Goal: Task Accomplishment & Management: Complete application form

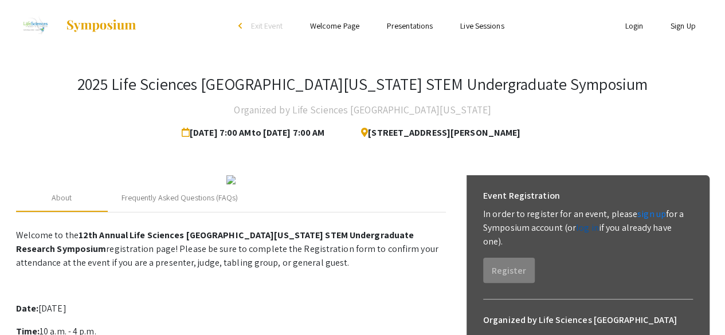
click at [592, 229] on link "log in" at bounding box center [587, 228] width 23 height 12
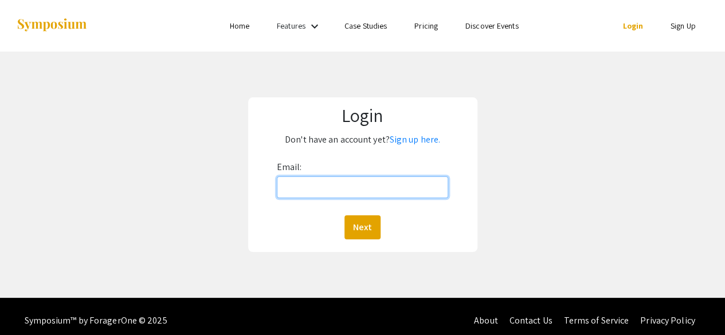
click at [391, 182] on input "Email:" at bounding box center [363, 188] width 172 height 22
type input "[EMAIL_ADDRESS][DOMAIN_NAME]"
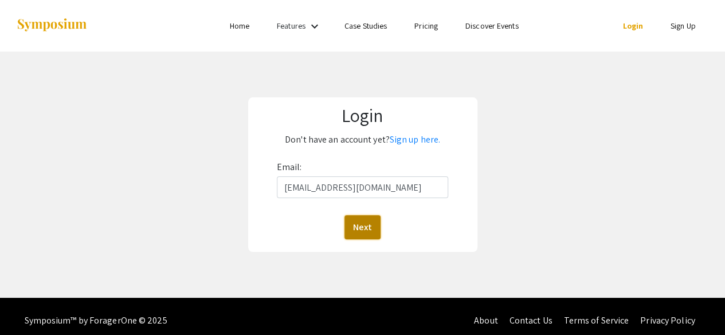
click at [367, 228] on button "Next" at bounding box center [363, 228] width 36 height 24
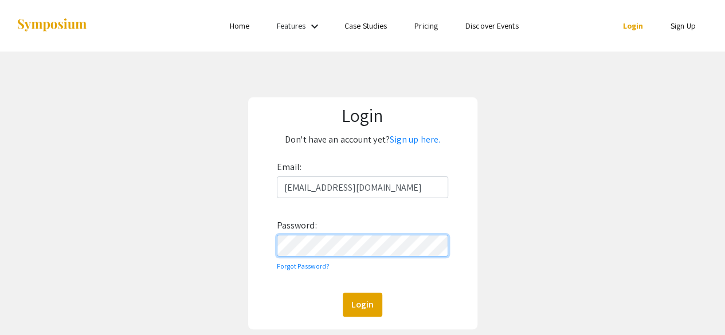
click at [343, 293] on button "Login" at bounding box center [363, 305] width 40 height 24
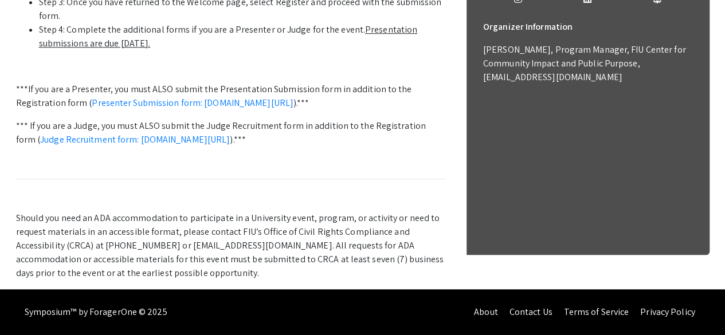
scroll to position [503, 0]
click at [125, 109] on link "Presenter Submission form: symposium.foragerone.com/lssfsymposium2025/submission" at bounding box center [193, 103] width 202 height 12
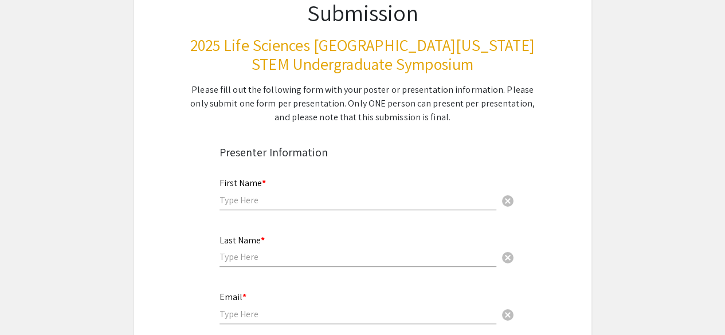
scroll to position [148, 0]
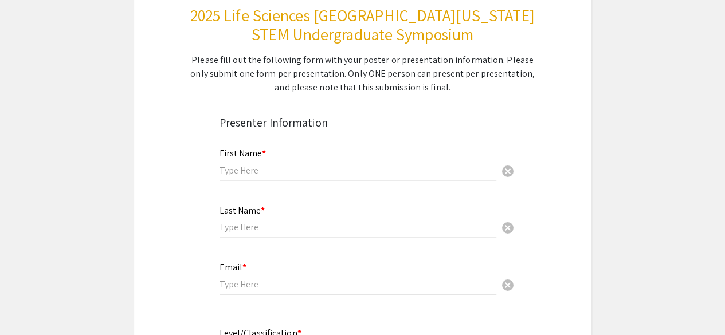
click at [437, 173] on input "text" at bounding box center [358, 171] width 277 height 12
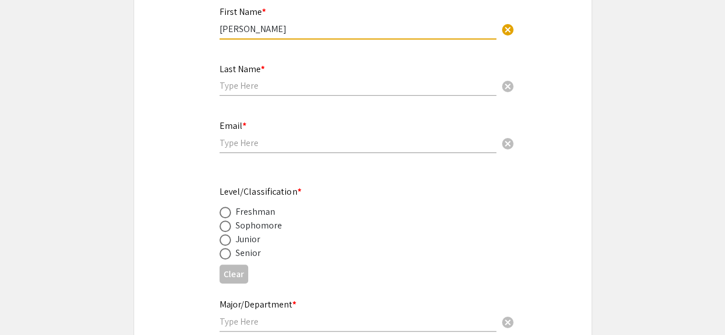
scroll to position [291, 0]
type input "[PERSON_NAME]"
click at [434, 83] on input "text" at bounding box center [358, 85] width 277 height 12
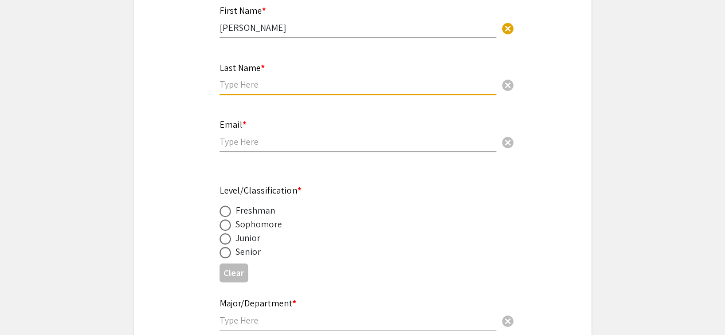
type input "[PERSON_NAME]"
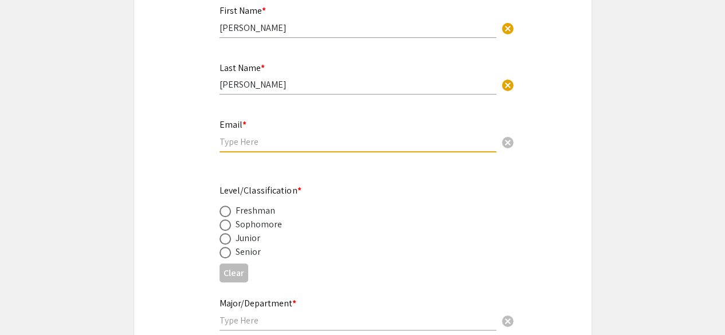
click at [279, 148] on input "email" at bounding box center [358, 142] width 277 height 12
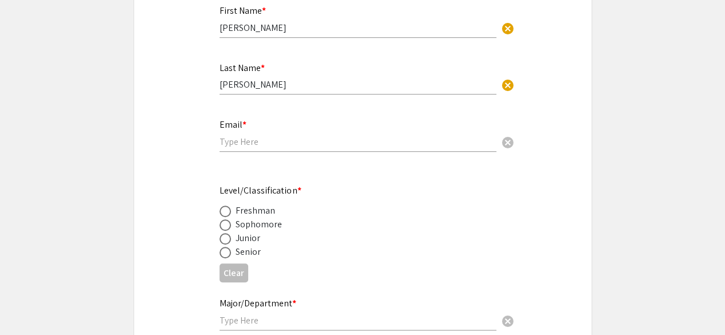
drag, startPoint x: 267, startPoint y: 151, endPoint x: 263, endPoint y: 142, distance: 10.0
click at [265, 145] on div "Email * cancel" at bounding box center [358, 130] width 277 height 44
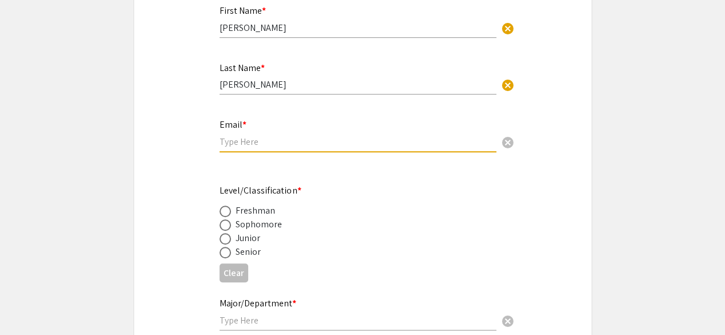
click at [263, 142] on input "email" at bounding box center [358, 142] width 277 height 12
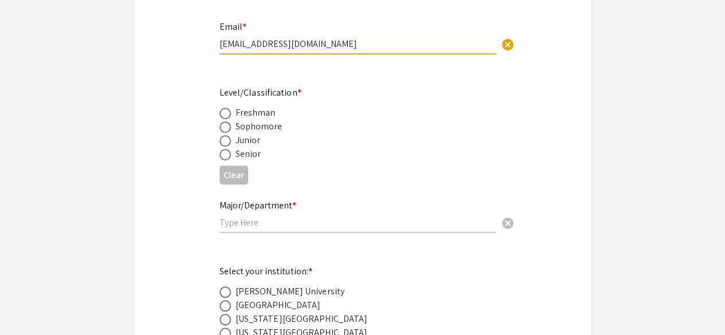
scroll to position [398, 0]
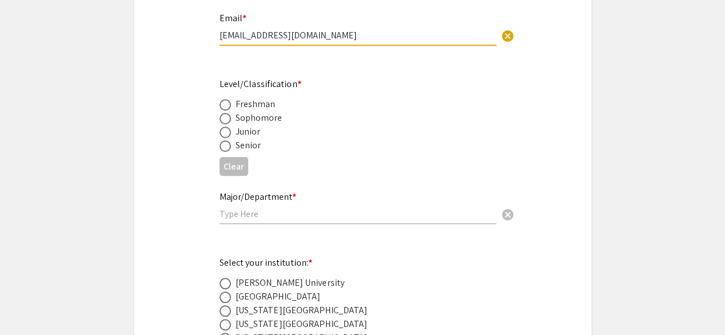
type input "[EMAIL_ADDRESS][DOMAIN_NAME]"
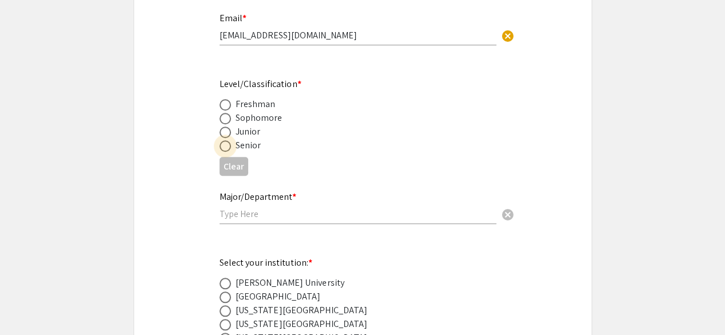
click at [228, 146] on span at bounding box center [225, 145] width 11 height 11
click at [228, 146] on input "radio" at bounding box center [225, 145] width 11 height 11
radio input "true"
click at [241, 212] on input "text" at bounding box center [358, 214] width 277 height 12
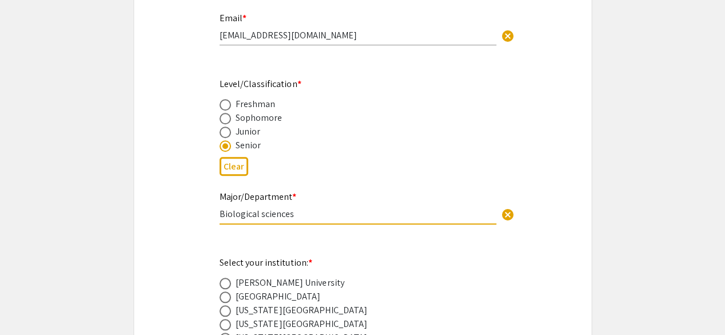
type input "Biological sciences"
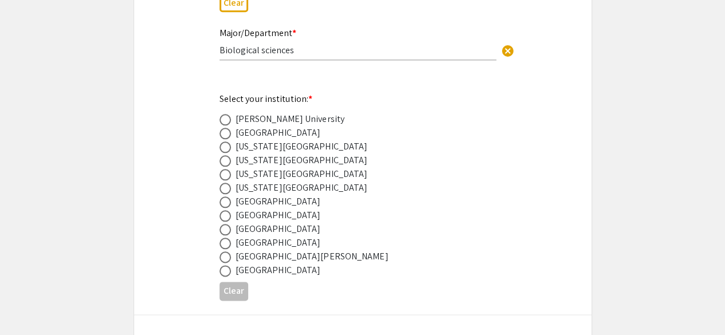
scroll to position [568, 0]
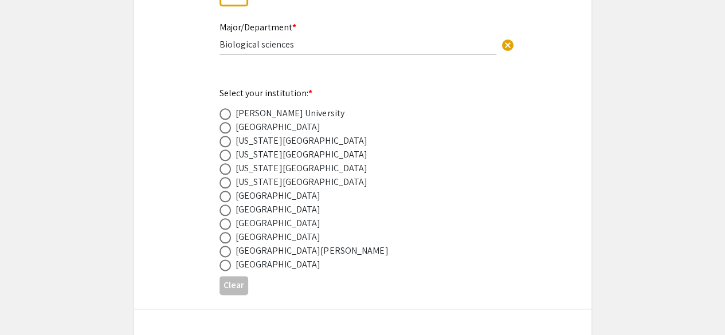
click at [226, 166] on span at bounding box center [225, 168] width 11 height 11
click at [226, 166] on input "radio" at bounding box center [225, 168] width 11 height 11
radio input "true"
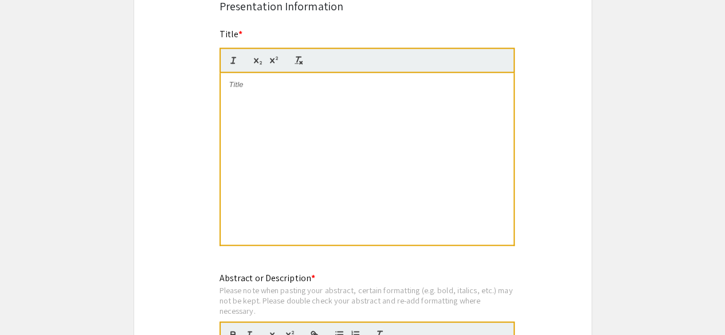
scroll to position [891, 0]
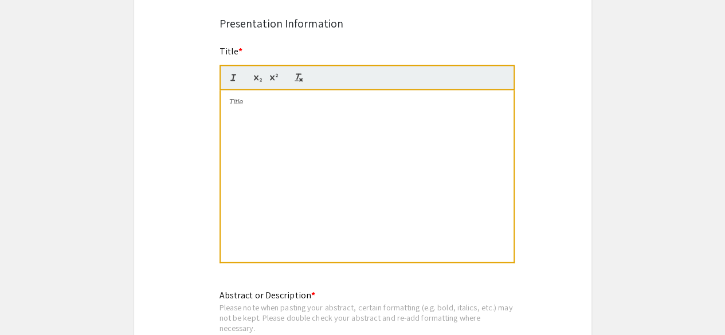
click at [284, 122] on div at bounding box center [367, 176] width 293 height 172
click at [265, 124] on div at bounding box center [367, 176] width 293 height 172
click at [167, 166] on div "Symposium Presentation Submission 2025 Life Sciences [GEOGRAPHIC_DATA][US_STATE…" at bounding box center [363, 205] width 459 height 2069
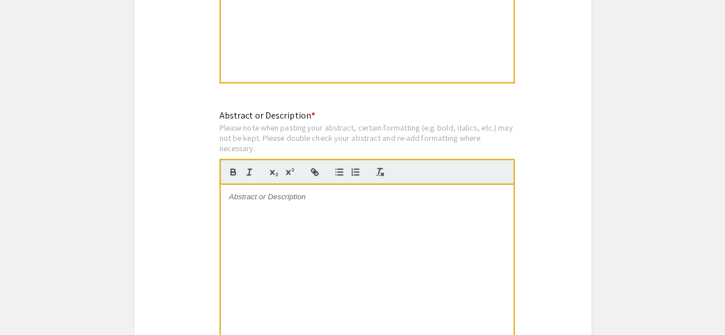
scroll to position [1073, 0]
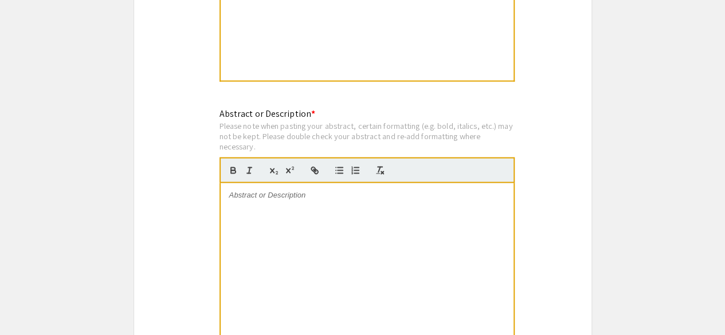
click at [413, 236] on div at bounding box center [367, 269] width 293 height 172
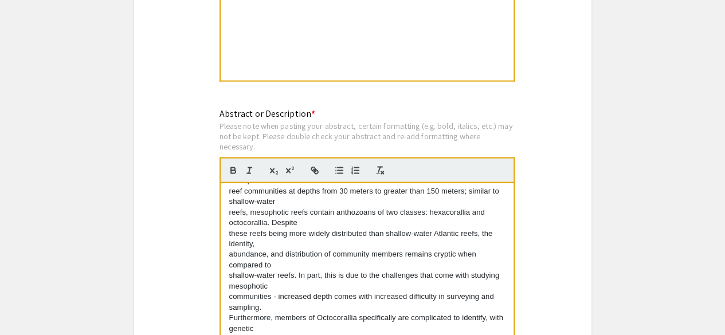
scroll to position [0, 0]
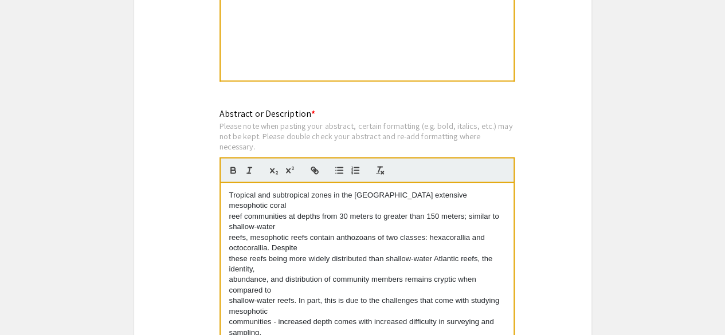
click at [229, 216] on p "reef communities at depths from 30 meters to greater than 150 meters; similar t…" at bounding box center [367, 221] width 276 height 21
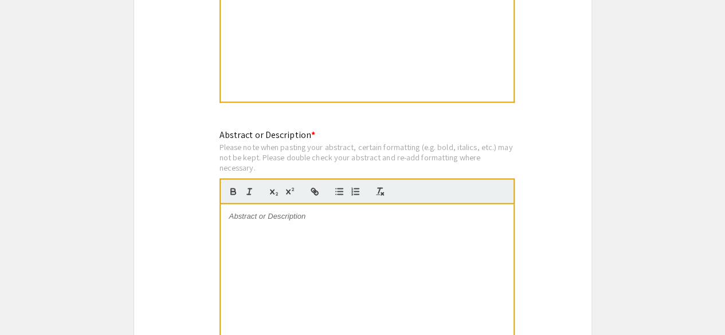
click at [235, 242] on div at bounding box center [367, 290] width 293 height 172
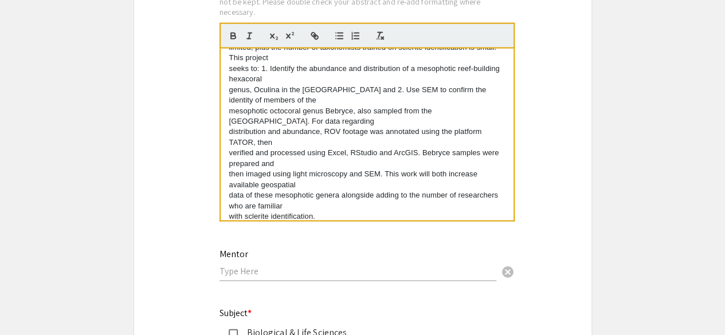
scroll to position [1207, 0]
drag, startPoint x: 423, startPoint y: 149, endPoint x: 453, endPoint y: 151, distance: 29.9
click at [453, 151] on p "verified and processed using Excel, RStudio and ArcGIS. Bebryce samples were pr…" at bounding box center [367, 157] width 276 height 21
click at [380, 136] on p "distribution and abundance, ROV footage was annotated using the platform TATOR,…" at bounding box center [367, 136] width 276 height 21
drag, startPoint x: 352, startPoint y: 110, endPoint x: 324, endPoint y: 109, distance: 28.1
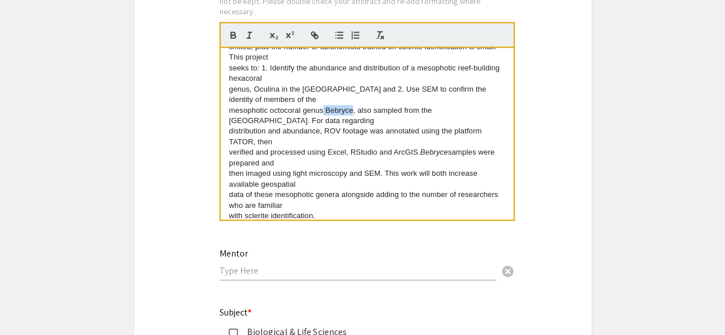
click at [324, 109] on p "mesophotic octocoral genus Bebryce, also sampled from the [GEOGRAPHIC_DATA]. Fo…" at bounding box center [367, 115] width 276 height 21
drag, startPoint x: 327, startPoint y: 122, endPoint x: 328, endPoint y: 128, distance: 5.8
click at [327, 128] on div "Tropical and subtropical zones in the [GEOGRAPHIC_DATA] extensive mesophotic co…" at bounding box center [367, 134] width 293 height 172
click at [463, 178] on p "then imaged using light microscopy and SEM. This work will both increase availa…" at bounding box center [367, 179] width 276 height 21
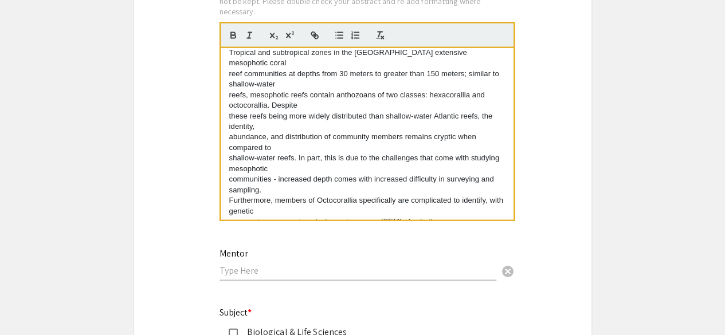
scroll to position [0, 0]
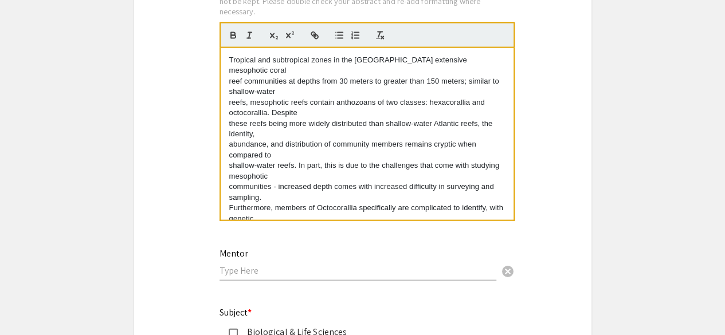
click at [231, 81] on p "reef communities at depths from 30 meters to greater than 150 meters; similar t…" at bounding box center [367, 86] width 276 height 21
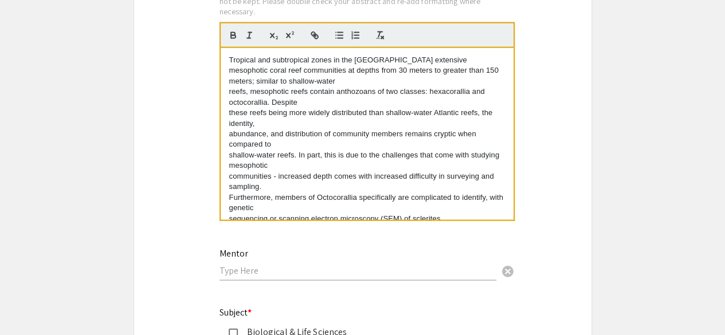
click at [229, 95] on p "reefs, mesophotic reefs contain anthozoans of two classes: hexacorallia and oct…" at bounding box center [367, 97] width 276 height 21
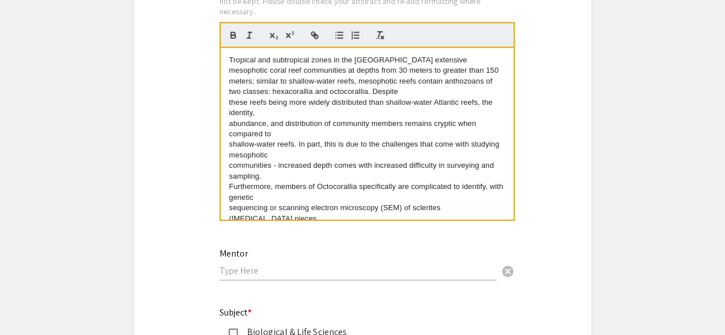
click at [228, 105] on div "Tropical and subtropical zones in the [GEOGRAPHIC_DATA] extensive mesophotic co…" at bounding box center [367, 134] width 293 height 172
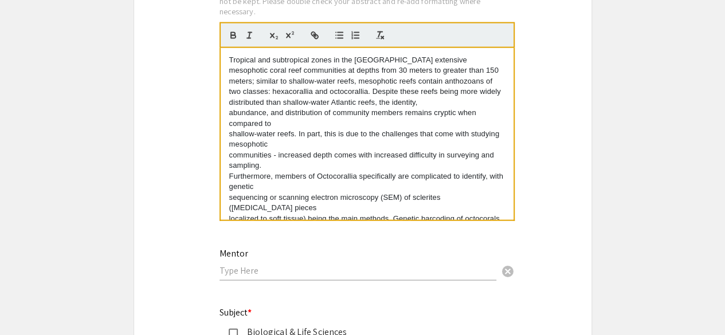
click at [229, 112] on p "abundance, and distribution of community members remains cryptic when compared …" at bounding box center [367, 118] width 276 height 21
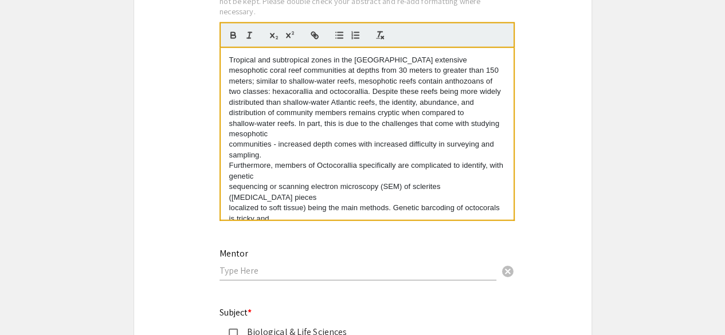
click at [229, 119] on p "Tropical and subtropical zones in the [GEOGRAPHIC_DATA] extensive mesophotic co…" at bounding box center [367, 87] width 276 height 64
click at [228, 133] on div "Tropical and subtropical zones in the [GEOGRAPHIC_DATA] extensive mesophotic co…" at bounding box center [367, 134] width 293 height 172
click at [229, 148] on p "communities - increased depth comes with increased difficulty in surveying and …" at bounding box center [367, 149] width 276 height 21
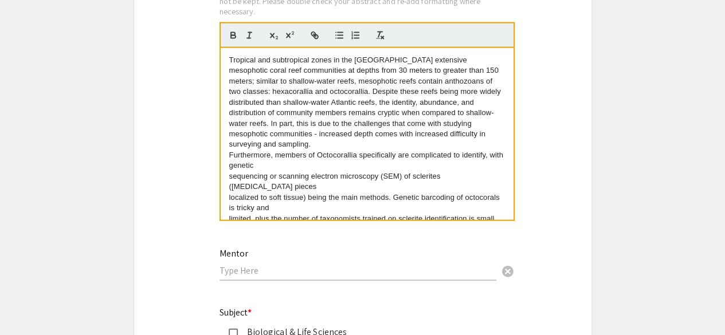
click at [228, 154] on div "Tropical and subtropical zones in the [GEOGRAPHIC_DATA] extensive mesophotic co…" at bounding box center [367, 134] width 293 height 172
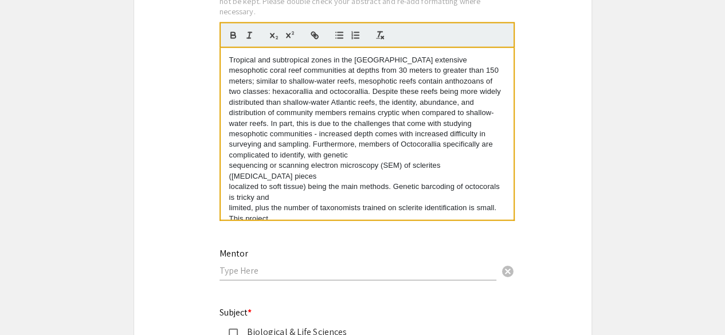
click at [228, 159] on div "Tropical and subtropical zones in the [GEOGRAPHIC_DATA] extensive mesophotic co…" at bounding box center [367, 134] width 293 height 172
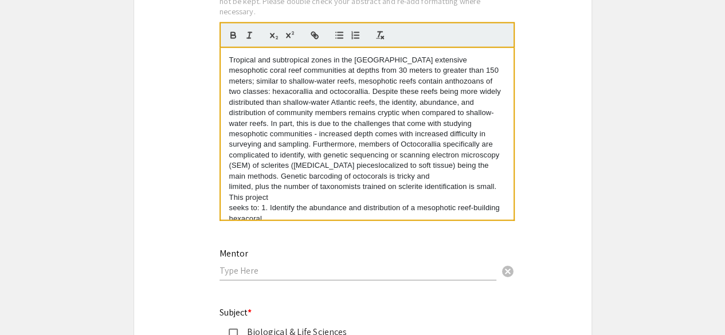
click at [228, 167] on div "Tropical and subtropical zones in the [GEOGRAPHIC_DATA] extensive mesophotic co…" at bounding box center [367, 134] width 293 height 172
click at [249, 175] on p "Tropical and subtropical zones in the [GEOGRAPHIC_DATA] extensive mesophotic co…" at bounding box center [367, 118] width 276 height 127
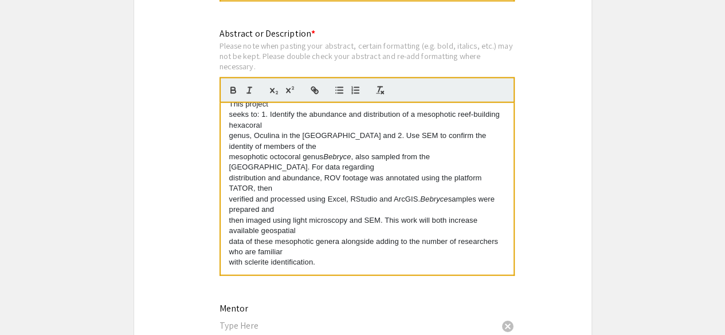
scroll to position [9, 0]
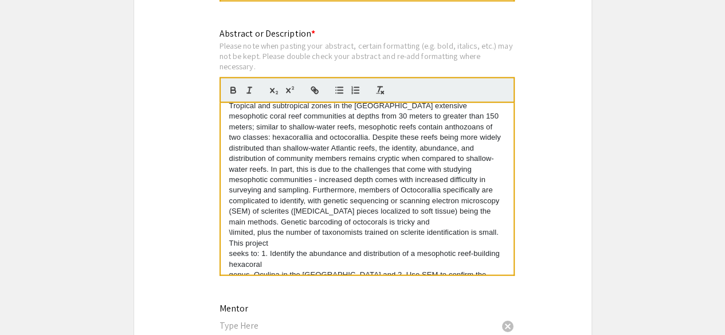
click at [233, 222] on p "Tropical and subtropical zones in the [GEOGRAPHIC_DATA] extensive mesophotic co…" at bounding box center [367, 164] width 276 height 127
click at [230, 228] on p "Tropical and subtropical zones in the [GEOGRAPHIC_DATA] extensive mesophotic co…" at bounding box center [367, 164] width 276 height 127
click at [228, 242] on div "Tropical and subtropical zones in the [GEOGRAPHIC_DATA] extensive mesophotic co…" at bounding box center [367, 189] width 293 height 172
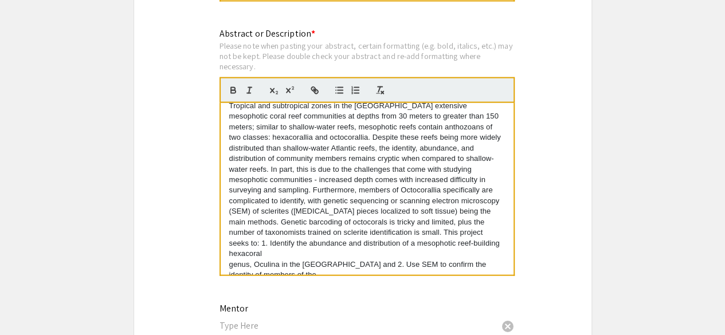
scroll to position [0, 0]
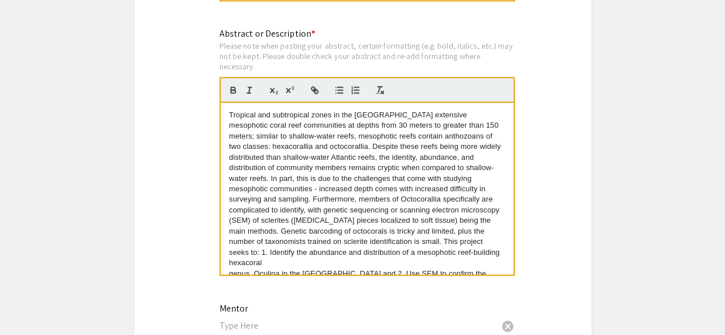
click at [230, 263] on p "seeks to: 1. Identify the abundance and distribution of a mesophotic reef-build…" at bounding box center [367, 258] width 276 height 21
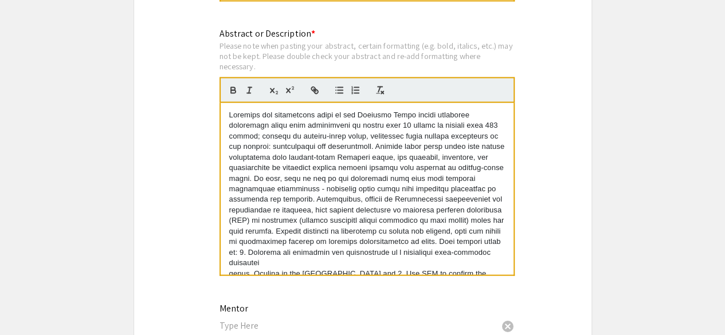
click at [230, 271] on p "genus, Oculina in the [GEOGRAPHIC_DATA] and 2. Use SEM to confirm the identity …" at bounding box center [367, 279] width 276 height 21
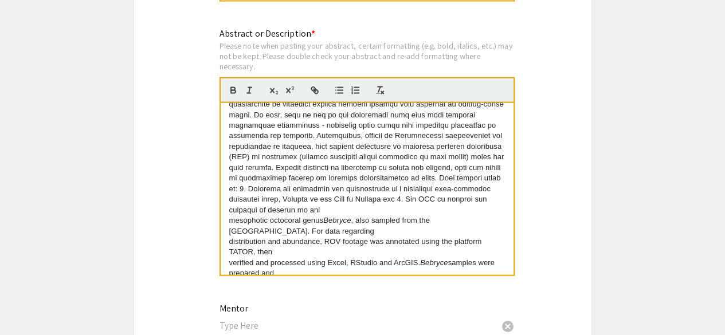
scroll to position [64, 0]
click at [229, 232] on p "mesophotic octocoral genus Bebryce , also sampled from the [GEOGRAPHIC_DATA]. F…" at bounding box center [367, 225] width 276 height 21
click at [226, 242] on div "mesophotic octocoral genus Bebryce , also sampled from the [GEOGRAPHIC_DATA]. F…" at bounding box center [367, 189] width 293 height 172
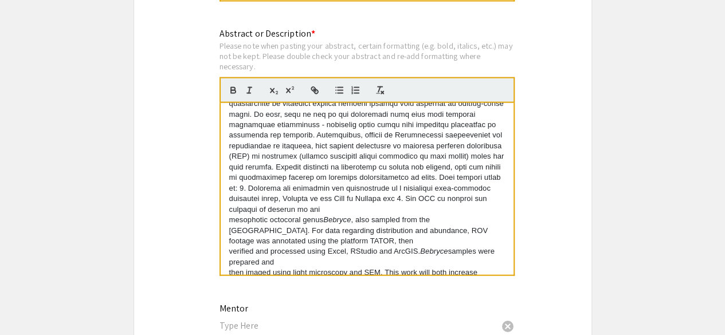
click at [226, 251] on div "mesophotic octocoral genus Bebryce , also sampled from the [GEOGRAPHIC_DATA]. F…" at bounding box center [367, 189] width 293 height 172
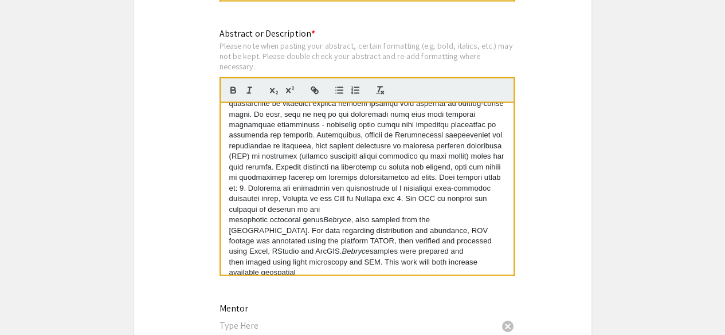
click at [227, 263] on div "mesophotic octocoral genus Bebryce , also sampled from the [GEOGRAPHIC_DATA]. F…" at bounding box center [367, 189] width 293 height 172
click at [228, 268] on div "mesophotic octocoral genus Bebryce , also sampled from the [GEOGRAPHIC_DATA]. F…" at bounding box center [367, 189] width 293 height 172
click at [228, 271] on div "mesophotic octocoral genus Bebryce , also sampled from the [GEOGRAPHIC_DATA]. F…" at bounding box center [367, 189] width 293 height 172
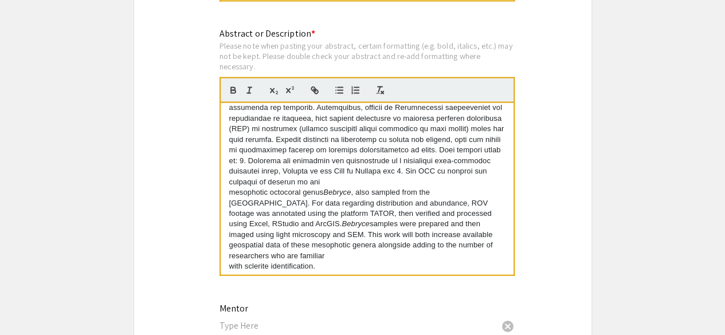
scroll to position [95, 0]
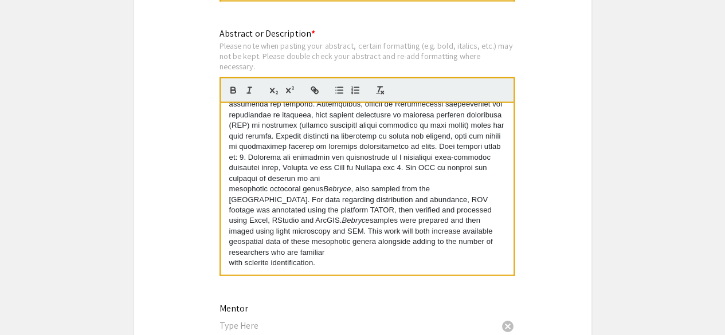
click at [230, 261] on p "with sclerite identification." at bounding box center [367, 263] width 276 height 10
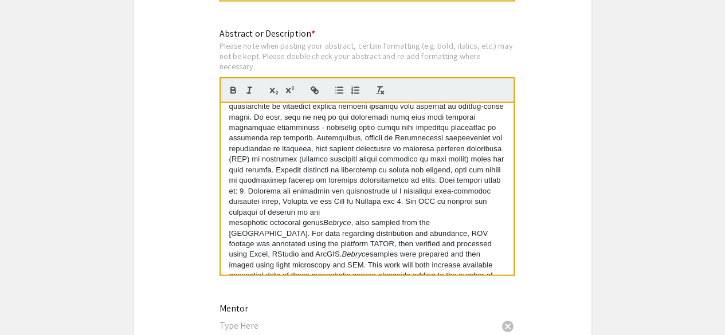
scroll to position [61, 0]
click at [256, 154] on p at bounding box center [367, 133] width 276 height 169
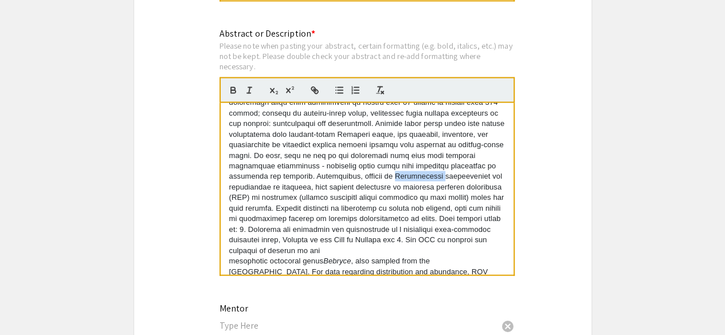
scroll to position [0, 0]
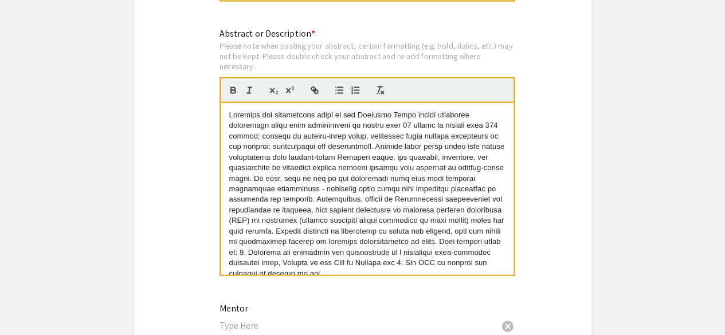
click at [405, 164] on p at bounding box center [367, 194] width 276 height 169
click at [461, 261] on p at bounding box center [367, 194] width 276 height 169
click at [439, 209] on p "Oculina in the [GEOGRAPHIC_DATA] and 2. Use SEM to confirm the identity of memb…" at bounding box center [367, 194] width 276 height 169
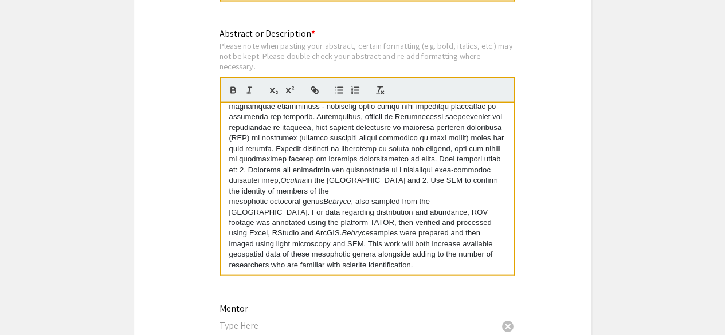
scroll to position [85, 0]
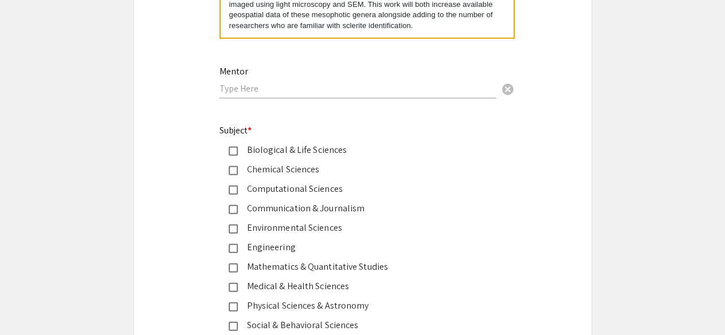
scroll to position [1394, 0]
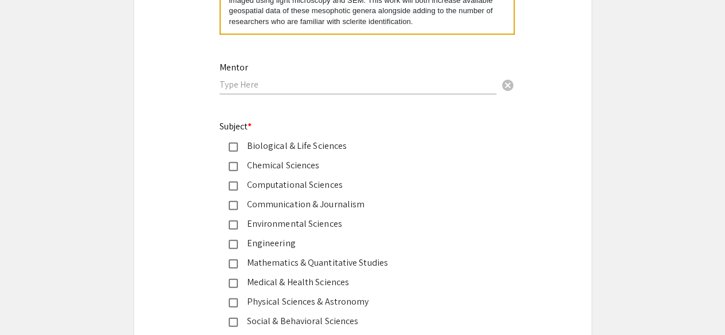
click at [448, 81] on input "text" at bounding box center [358, 85] width 277 height 12
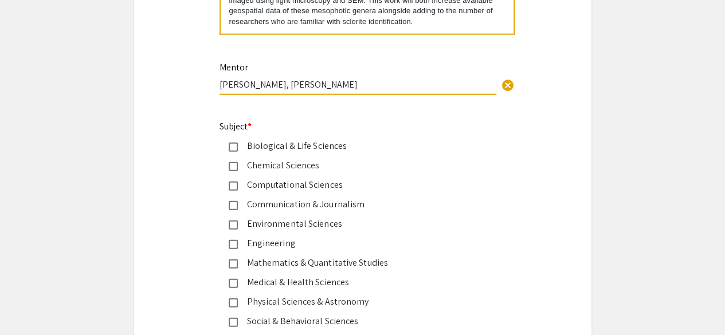
type input "[PERSON_NAME], [PERSON_NAME]"
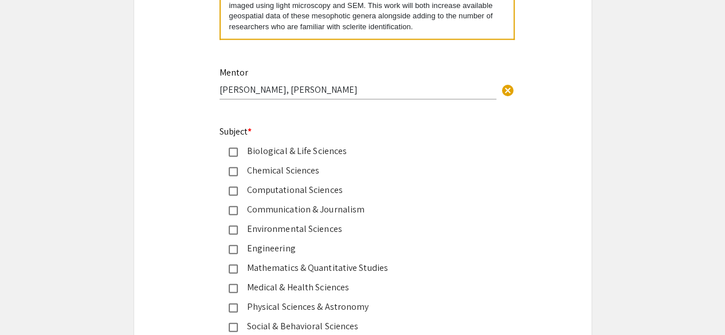
scroll to position [1451, 0]
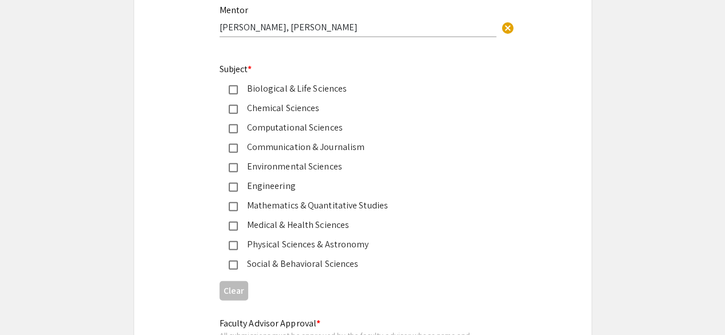
click at [265, 94] on div "Biological & Life Sciences" at bounding box center [358, 89] width 241 height 14
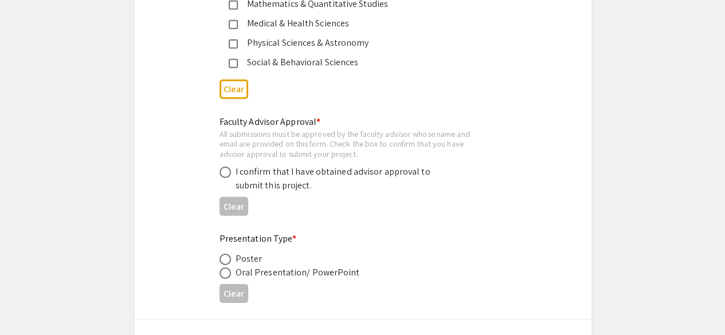
scroll to position [1661, 0]
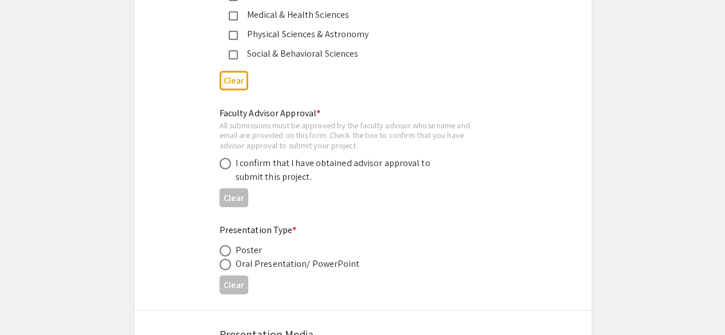
click at [245, 170] on div "I confirm that I have obtained advisor approval to submit this project." at bounding box center [336, 170] width 201 height 28
click at [232, 165] on label at bounding box center [228, 163] width 16 height 11
click at [231, 165] on input "radio" at bounding box center [225, 163] width 11 height 11
radio input "true"
click at [226, 261] on span at bounding box center [225, 264] width 11 height 11
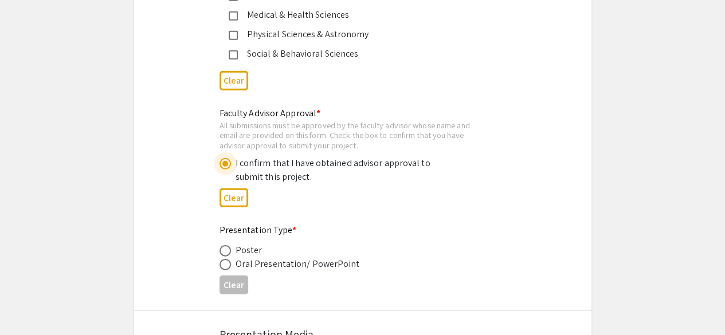
click at [226, 261] on input "radio" at bounding box center [225, 264] width 11 height 11
radio input "true"
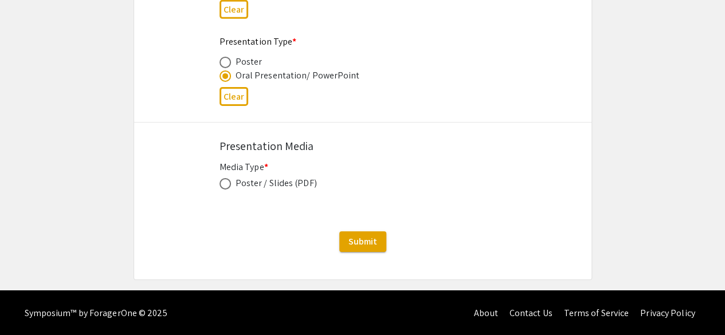
scroll to position [1850, 0]
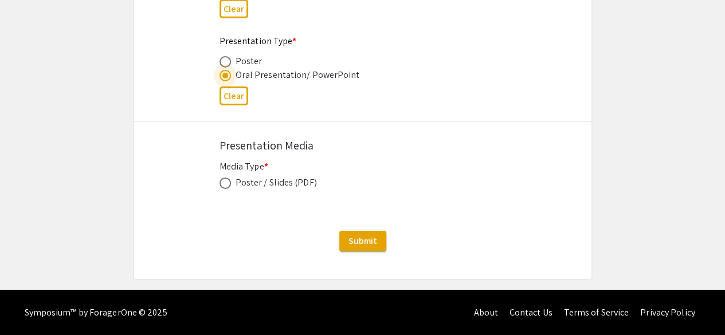
click at [222, 189] on span at bounding box center [225, 183] width 11 height 11
click at [222, 189] on input "radio" at bounding box center [225, 183] width 11 height 11
radio input "true"
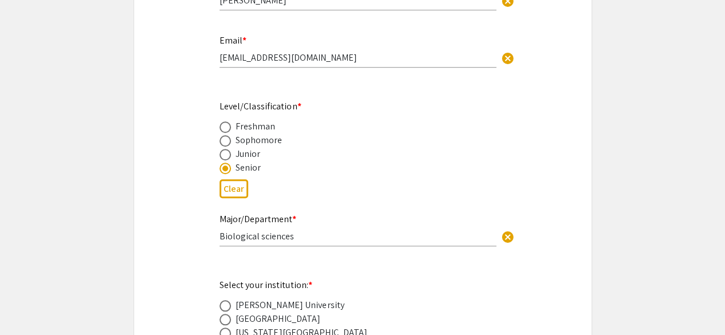
scroll to position [378, 0]
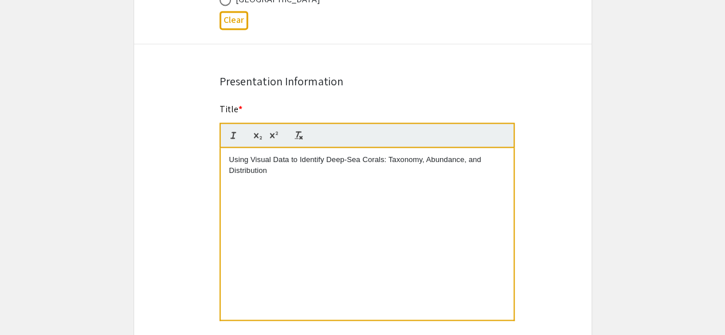
scroll to position [833, 0]
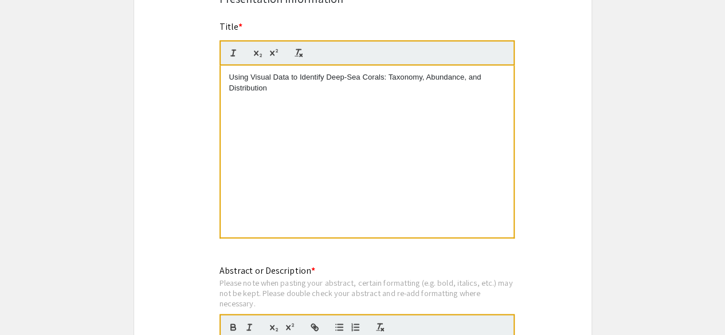
click at [673, 272] on app-submissions "Symposium Presentation Submission 2025 Life Sciences [GEOGRAPHIC_DATA][US_STATE…" at bounding box center [362, 238] width 725 height 2184
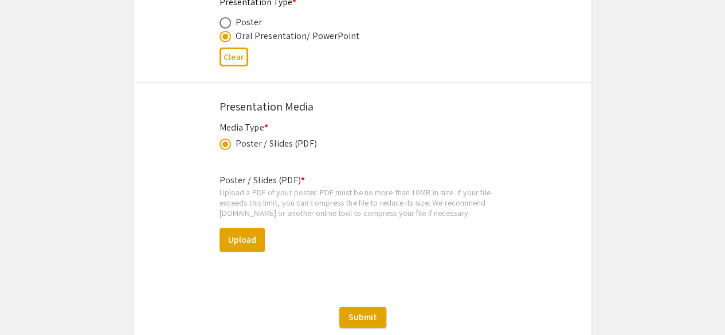
scroll to position [1932, 0]
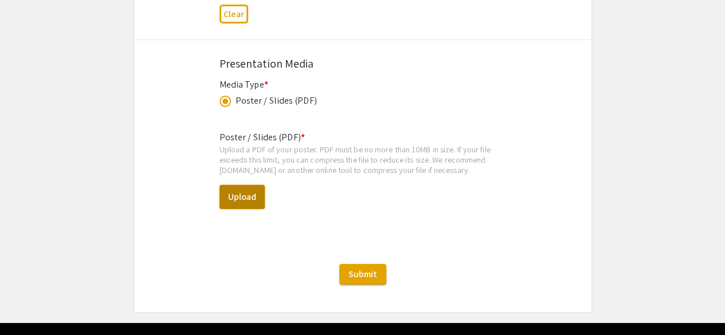
click at [232, 199] on button "Upload" at bounding box center [242, 197] width 45 height 24
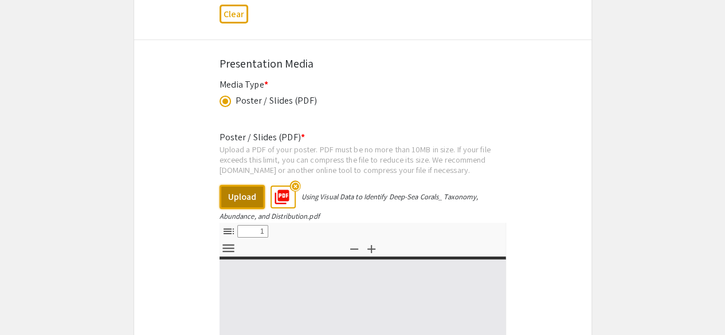
select select "custom"
type input "0"
select select "custom"
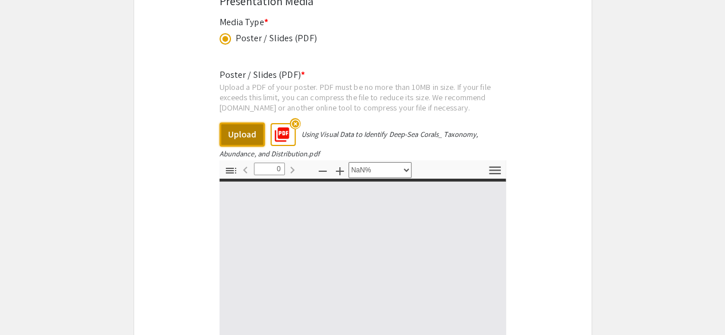
type input "1"
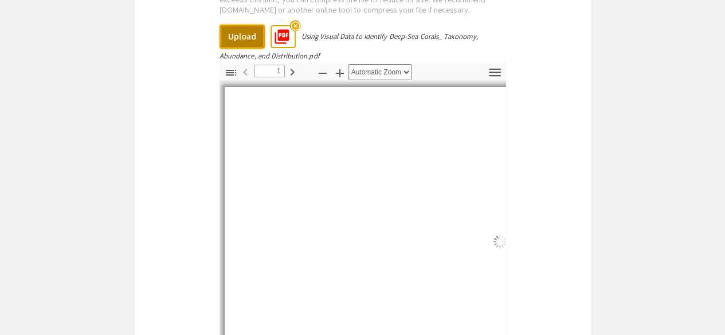
scroll to position [2095, 0]
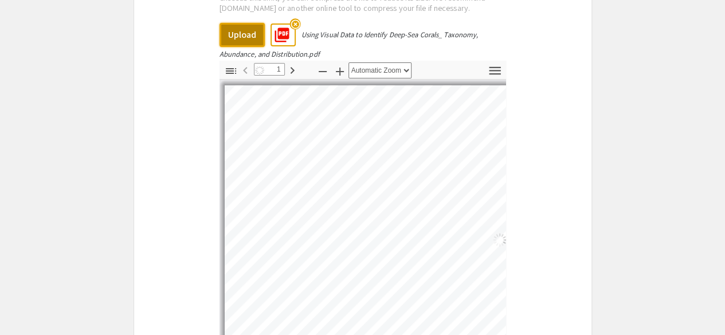
select select "auto"
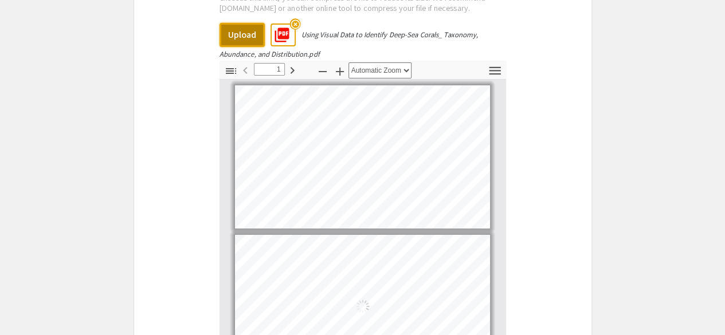
scroll to position [3, 0]
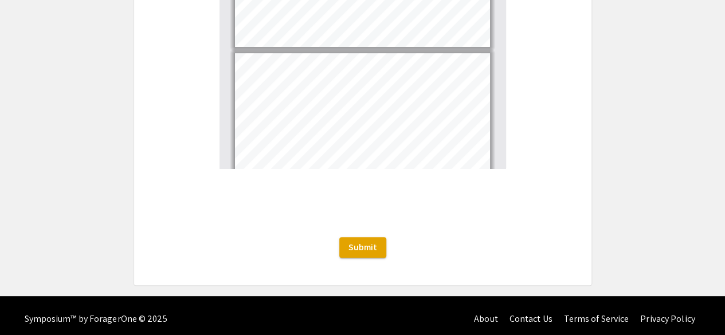
scroll to position [2279, 0]
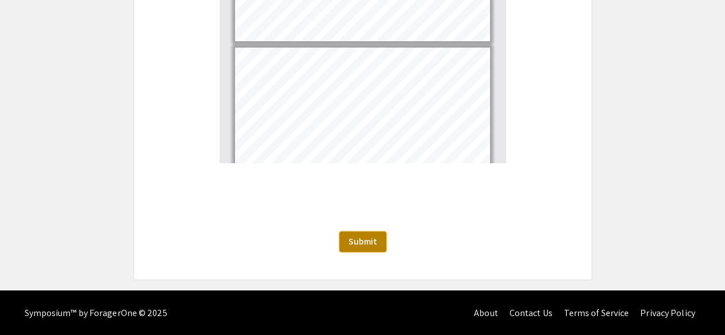
click at [354, 232] on button "Submit" at bounding box center [362, 242] width 47 height 21
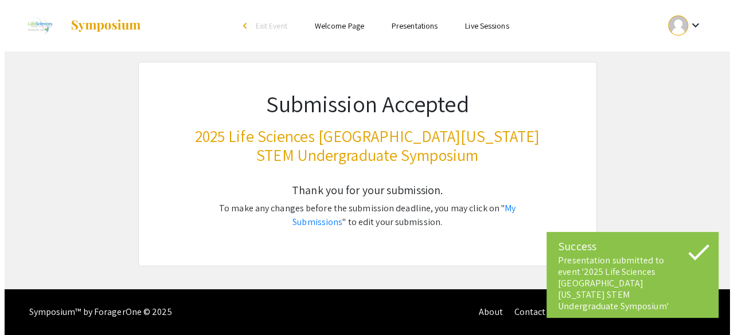
scroll to position [0, 0]
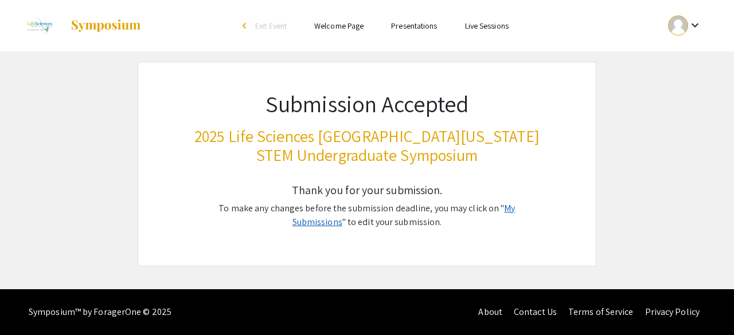
click at [492, 206] on link "My Submissions" at bounding box center [403, 215] width 223 height 26
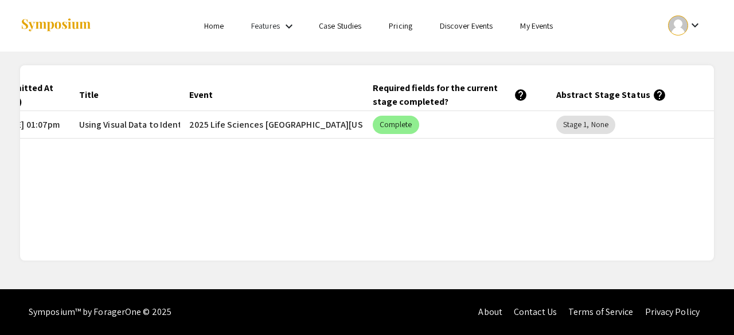
scroll to position [0, 84]
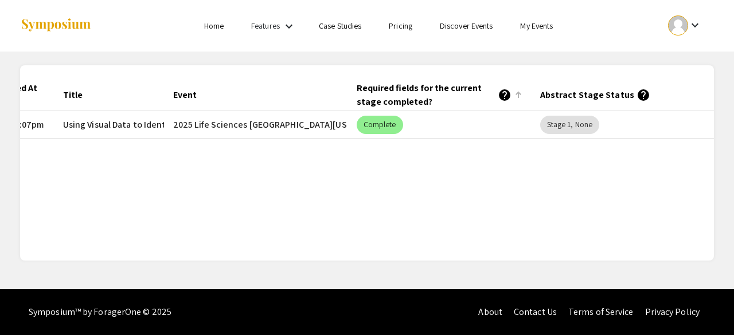
click at [507, 106] on div "Required fields for the current stage completed? help" at bounding box center [434, 95] width 155 height 28
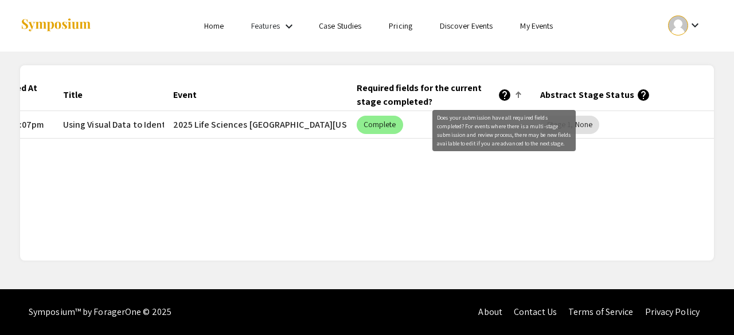
click at [507, 98] on mat-icon "help" at bounding box center [505, 95] width 14 height 14
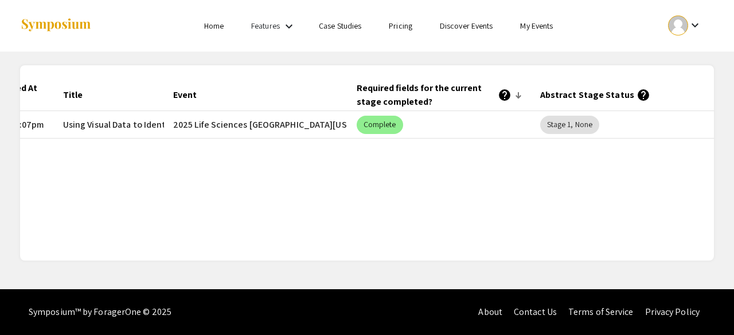
click at [507, 98] on mat-icon "help" at bounding box center [505, 95] width 14 height 14
drag, startPoint x: 404, startPoint y: 198, endPoint x: 330, endPoint y: 256, distance: 94.3
click at [330, 256] on div "Submitted At (PDT) Title Event Required fields for the current stage completed?…" at bounding box center [367, 162] width 694 height 195
